Goal: Task Accomplishment & Management: Use online tool/utility

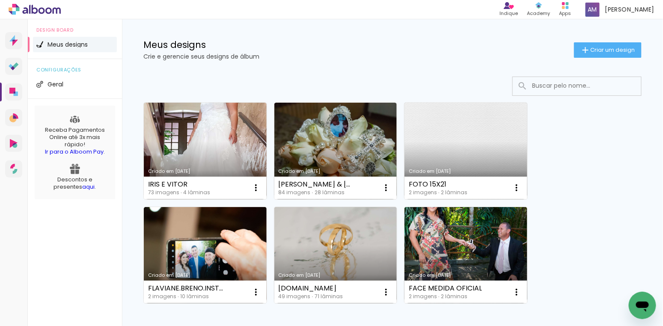
scroll to position [7, 0]
click at [357, 231] on link "Criado em [DATE]" at bounding box center [335, 255] width 123 height 97
